Goal: Task Accomplishment & Management: Complete application form

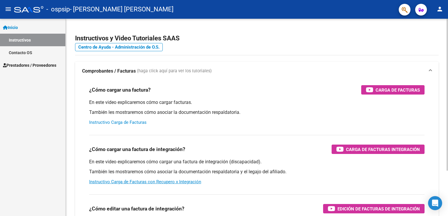
click at [127, 123] on link "Instructivo Carga de Facturas" at bounding box center [117, 122] width 57 height 5
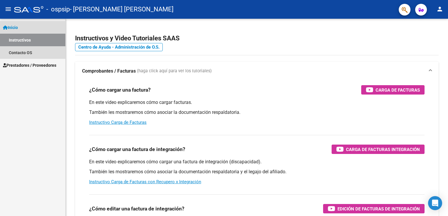
click at [45, 44] on link "Instructivos" at bounding box center [32, 40] width 65 height 13
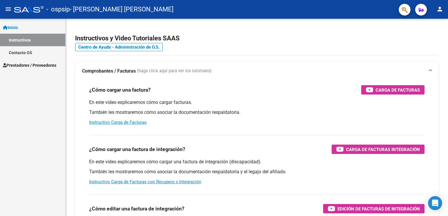
click at [27, 28] on link "Inicio" at bounding box center [32, 27] width 65 height 13
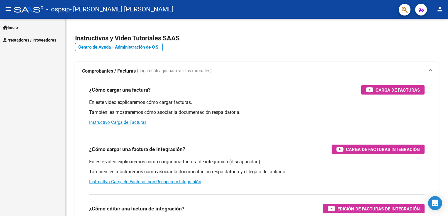
click at [26, 38] on span "Prestadores / Proveedores" at bounding box center [29, 40] width 53 height 6
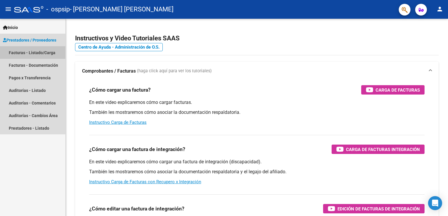
click at [25, 52] on link "Facturas - Listado/Carga" at bounding box center [32, 52] width 65 height 13
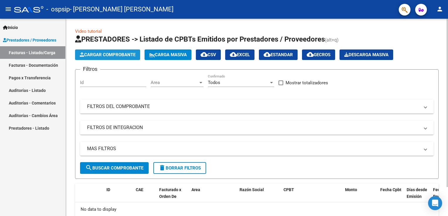
click at [97, 50] on button "Cargar Comprobante" at bounding box center [107, 55] width 65 height 11
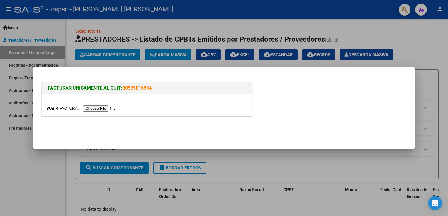
click at [104, 109] on input "file" at bounding box center [83, 109] width 74 height 6
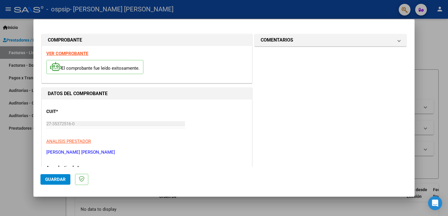
click at [197, 111] on div "CUIT * 27-35372516-0 Ingresar CUIT ANALISIS PRESTADOR [PERSON_NAME] [PERSON_NAM…" at bounding box center [146, 130] width 201 height 52
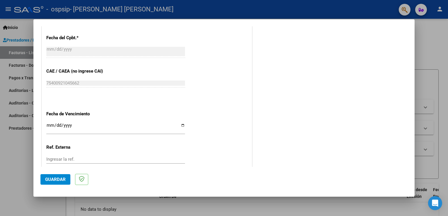
scroll to position [316, 0]
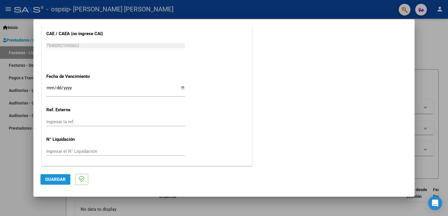
click at [63, 177] on span "Guardar" at bounding box center [55, 179] width 21 height 5
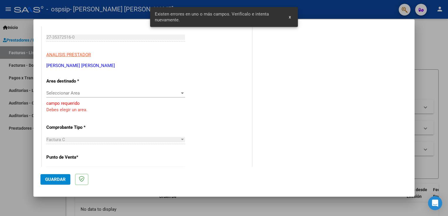
scroll to position [80, 0]
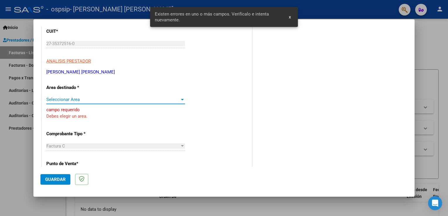
click at [181, 99] on div at bounding box center [182, 99] width 3 height 1
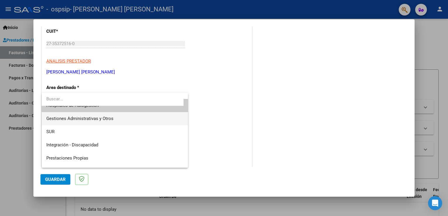
scroll to position [7, 0]
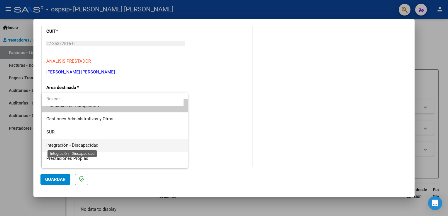
click at [91, 146] on span "Integración - Discapacidad" at bounding box center [72, 145] width 52 height 5
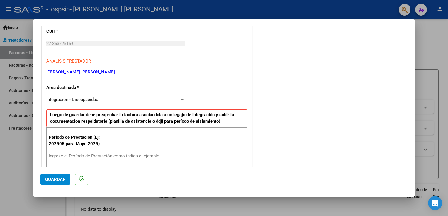
click at [117, 153] on div "Ingrese el Período de Prestación como indica el ejemplo" at bounding box center [117, 156] width 136 height 9
type input "202509"
click at [217, 146] on div "Período de Prestación (Ej: 202505 para Mayo 2025) 202509 Ingrese el Período de …" at bounding box center [146, 148] width 201 height 41
click at [47, 184] on button "Guardar" at bounding box center [55, 180] width 30 height 11
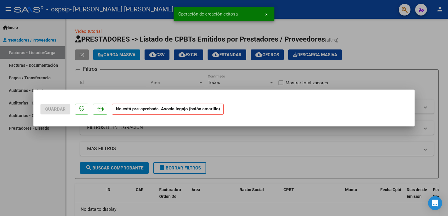
scroll to position [0, 0]
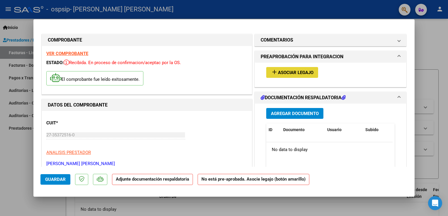
click at [300, 74] on span "Asociar Legajo" at bounding box center [295, 72] width 35 height 5
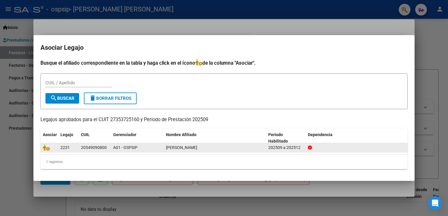
click at [159, 147] on div "A01 - OSPSIP" at bounding box center [137, 148] width 48 height 7
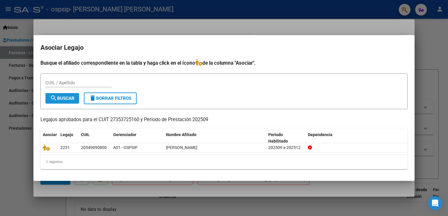
click at [60, 97] on span "search Buscar" at bounding box center [62, 98] width 24 height 5
click at [367, 26] on div at bounding box center [224, 108] width 448 height 216
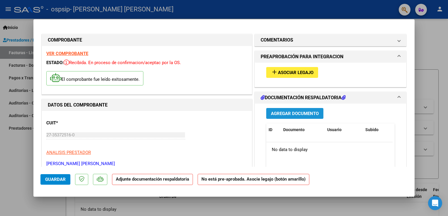
click at [290, 117] on button "Agregar Documento" at bounding box center [294, 113] width 57 height 11
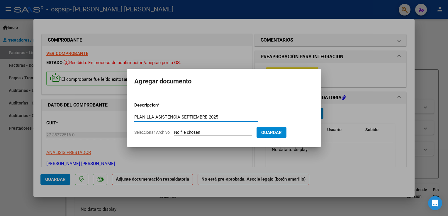
type input "PLANILLA ASISTENCIA SEPTIEMBRE 2025"
click at [248, 136] on input "Seleccionar Archivo" at bounding box center [213, 133] width 78 height 6
type input "C:\fakepath\Planilla sept [PERSON_NAME] ospsip TO.pdf"
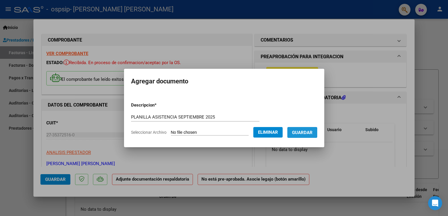
click at [304, 136] on span "Guardar" at bounding box center [302, 132] width 21 height 5
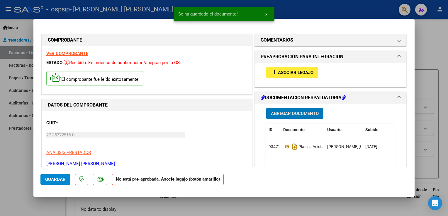
click at [295, 115] on span "Agregar Documento" at bounding box center [295, 113] width 48 height 5
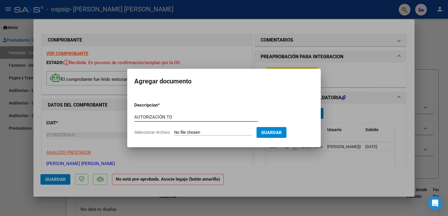
type input "AUTORIZACIÓN TO"
click at [149, 133] on span "Seleccionar Archivo" at bounding box center [151, 132] width 35 height 5
click at [174, 133] on input "Seleccionar Archivo" at bounding box center [213, 133] width 78 height 6
type input "C:\fakepath\AUTORIZACION TO [PERSON_NAME]pdf"
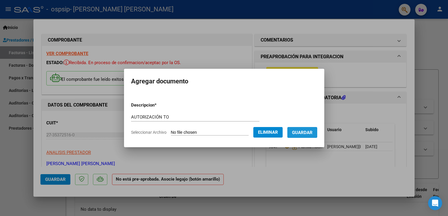
click at [308, 132] on span "Guardar" at bounding box center [302, 132] width 21 height 5
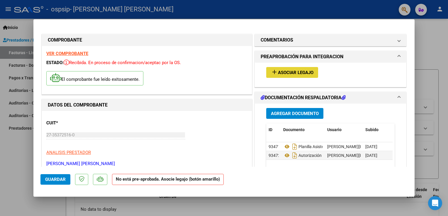
click at [298, 70] on span "Asociar Legajo" at bounding box center [295, 72] width 35 height 5
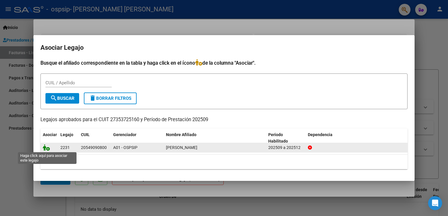
click at [49, 147] on icon at bounding box center [46, 148] width 7 height 6
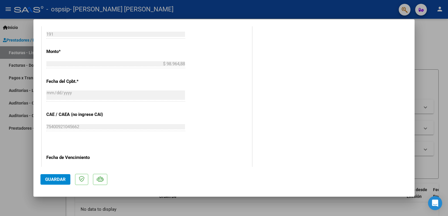
scroll to position [384, 0]
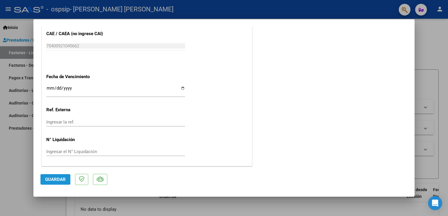
click at [57, 178] on span "Guardar" at bounding box center [55, 179] width 21 height 5
click at [432, 49] on div at bounding box center [224, 108] width 448 height 216
type input "$ 0,00"
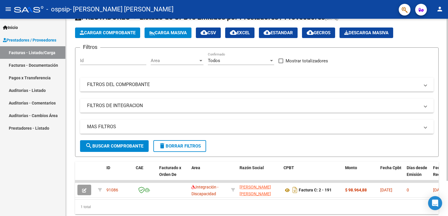
scroll to position [42, 0]
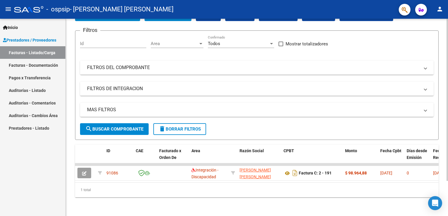
click at [448, 150] on html "menu - ospsip - [PERSON_NAME] [PERSON_NAME] person Inicio Instructivos Contacto…" at bounding box center [224, 108] width 448 height 216
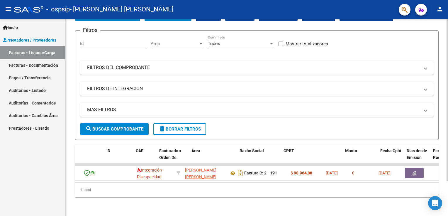
scroll to position [0, 0]
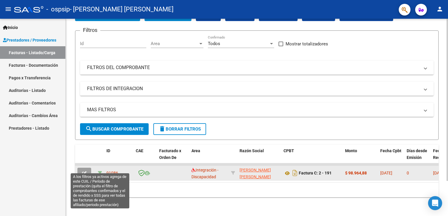
click at [101, 171] on icon at bounding box center [100, 173] width 4 height 4
type input "202509"
type input "20549090800"
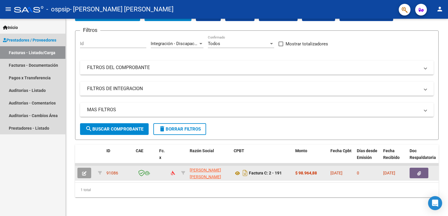
click at [46, 43] on link "Prestadores / Proveedores" at bounding box center [32, 40] width 65 height 13
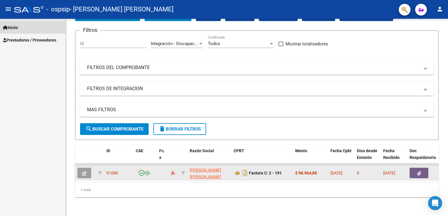
click at [16, 28] on span "Inicio" at bounding box center [10, 27] width 15 height 6
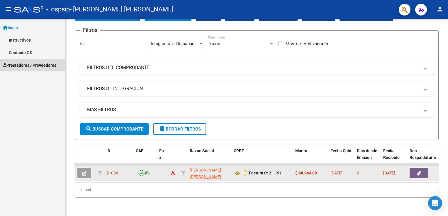
click at [25, 67] on span "Prestadores / Proveedores" at bounding box center [29, 65] width 53 height 6
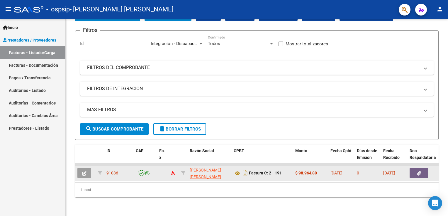
click at [30, 55] on link "Facturas - Listado/Carga" at bounding box center [32, 52] width 65 height 13
click at [443, 6] on button "person" at bounding box center [440, 10] width 12 height 12
click at [427, 38] on button "exit_to_app Salir" at bounding box center [428, 39] width 36 height 14
